Goal: Task Accomplishment & Management: Use online tool/utility

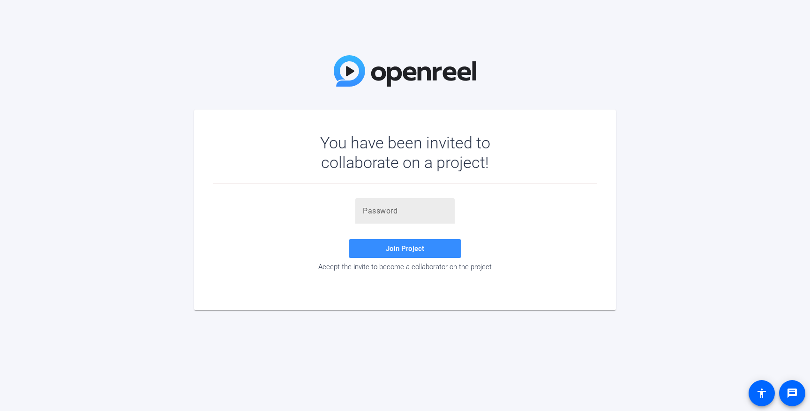
click at [382, 209] on input "text" at bounding box center [405, 211] width 84 height 11
paste input "^Z!zER"
type input "^Z!zER"
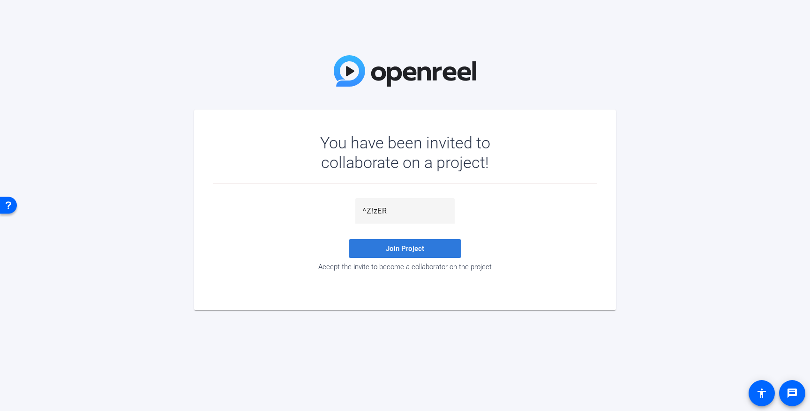
click at [430, 248] on span at bounding box center [405, 249] width 112 height 22
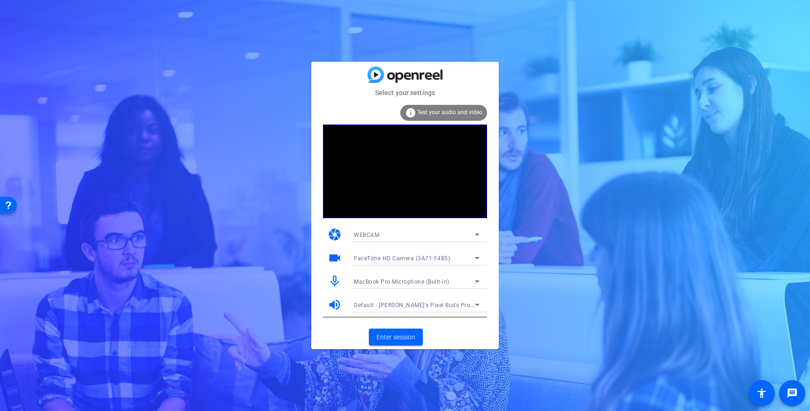
click at [420, 306] on span "Default - [PERSON_NAME]'s Pixel Buds Pro 2 (Bluetooth)" at bounding box center [431, 304] width 154 height 7
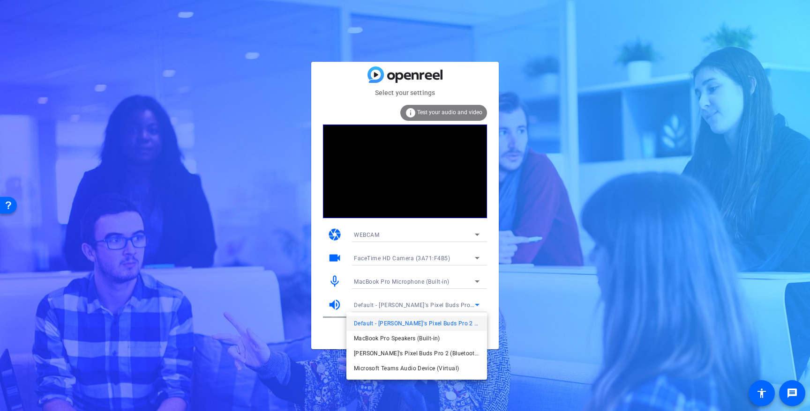
click at [322, 339] on div at bounding box center [405, 205] width 810 height 411
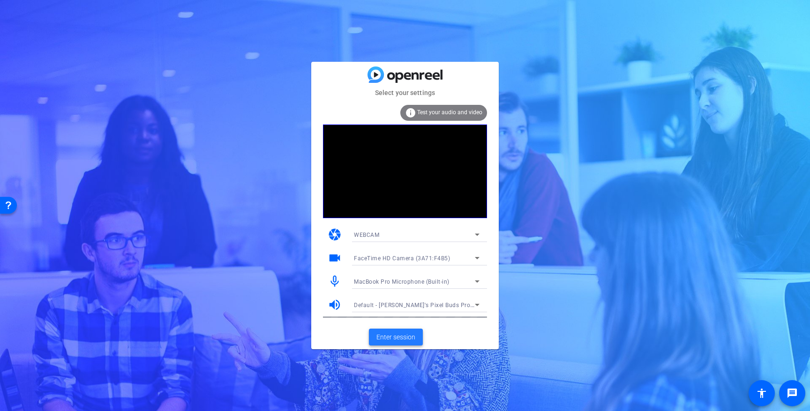
click at [404, 335] on span "Enter session" at bounding box center [395, 338] width 39 height 10
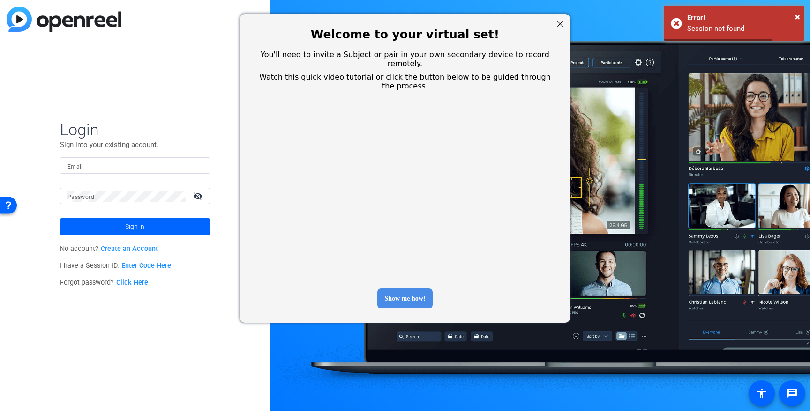
type input "gcowen@google.com"
click at [557, 21] on div at bounding box center [560, 24] width 12 height 12
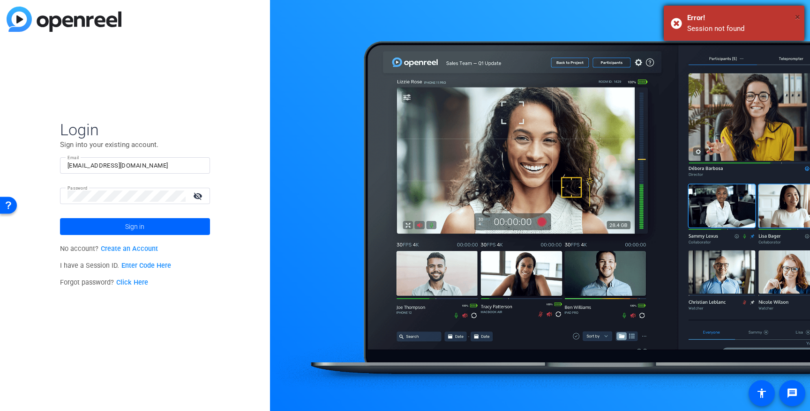
click at [796, 17] on span "×" at bounding box center [797, 16] width 5 height 11
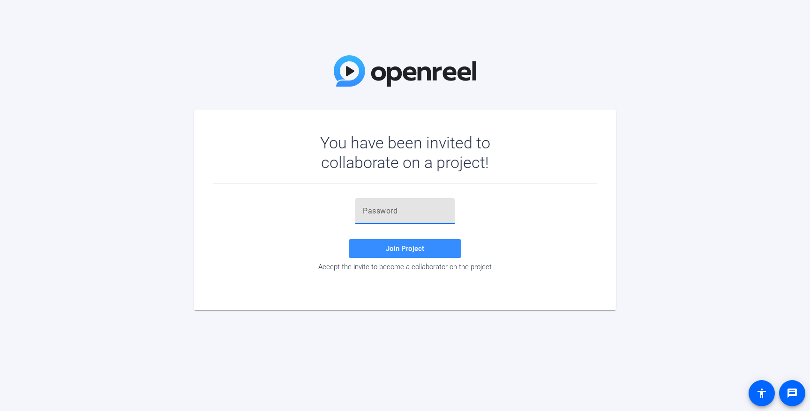
click at [395, 212] on input "text" at bounding box center [405, 211] width 84 height 11
paste input "^Z!zER"
type input "^Z!zER"
click at [395, 253] on span "Join Project" at bounding box center [405, 249] width 38 height 8
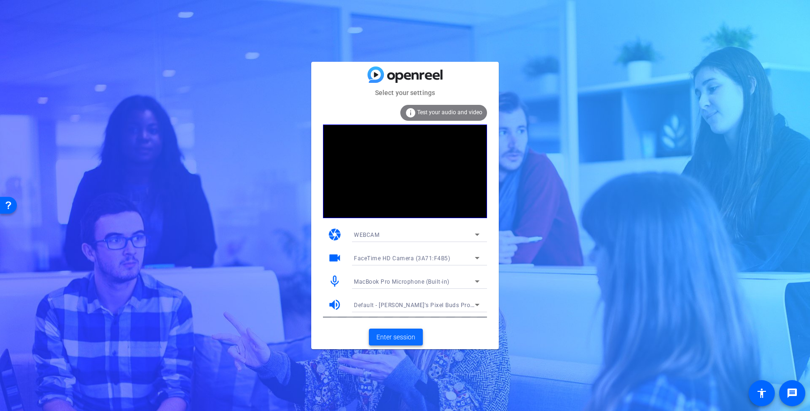
click at [400, 334] on span "Enter session" at bounding box center [395, 338] width 39 height 10
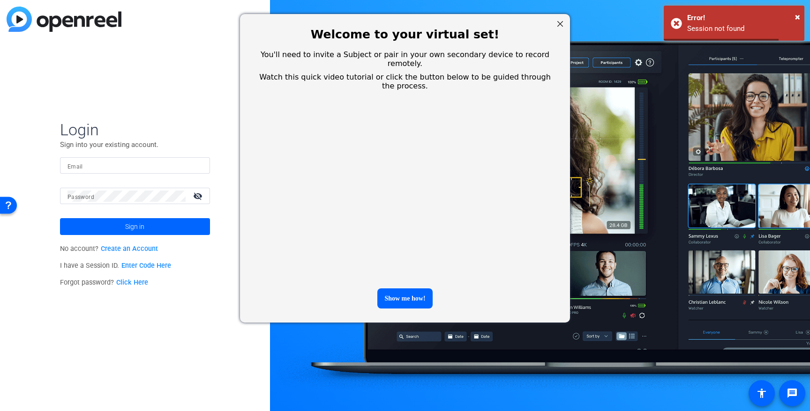
type input "[EMAIL_ADDRESS][DOMAIN_NAME]"
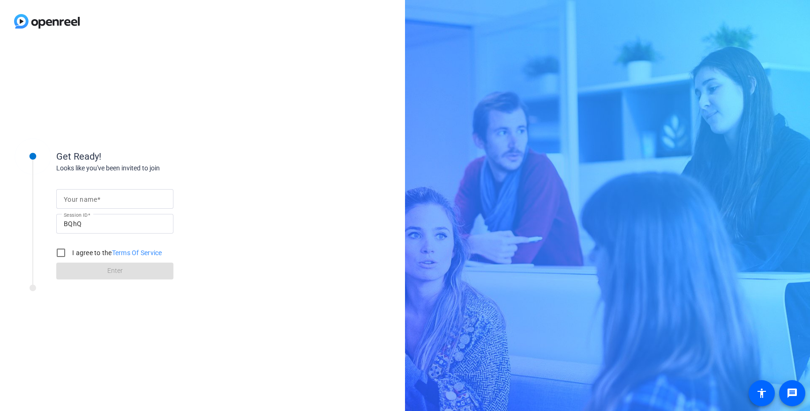
click at [86, 196] on mat-label "Your name" at bounding box center [80, 199] width 33 height 7
click at [86, 195] on input "Your name" at bounding box center [115, 199] width 102 height 11
type input "[PERSON_NAME] | Google Cloud"
click at [63, 255] on input "I agree to the Terms Of Service" at bounding box center [61, 253] width 19 height 19
checkbox input "true"
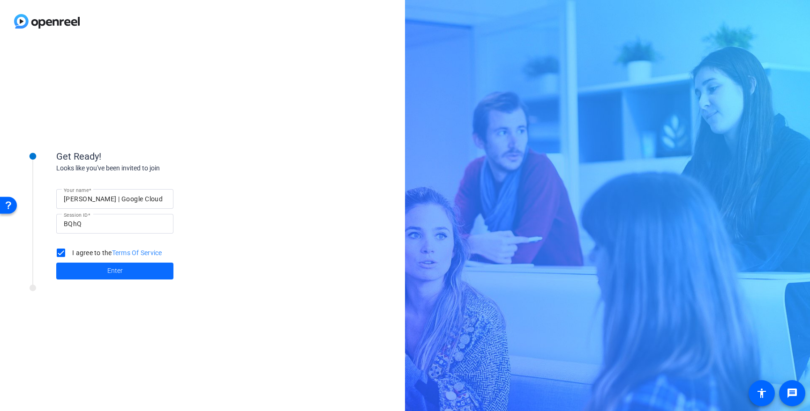
click at [75, 263] on span at bounding box center [114, 271] width 117 height 22
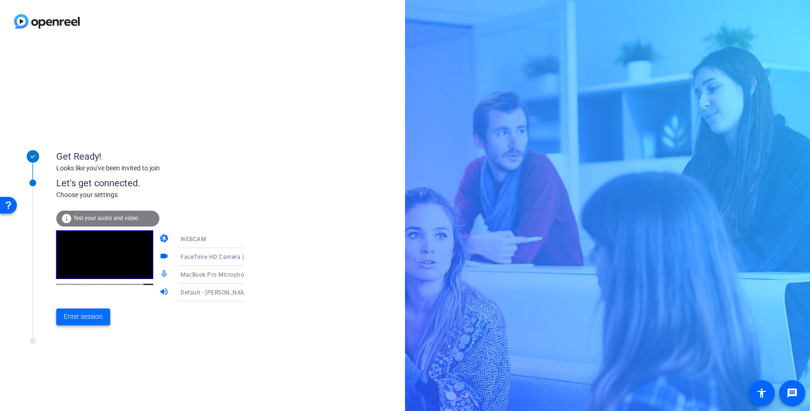
click at [86, 319] on span "Enter session" at bounding box center [83, 317] width 39 height 10
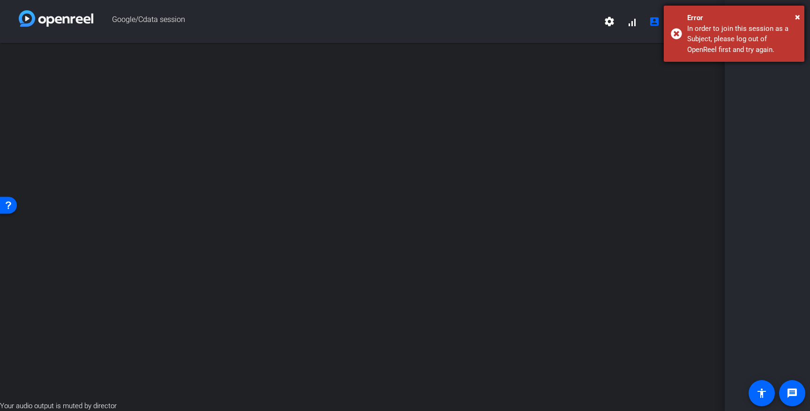
click at [737, 37] on div "In order to join this session as a Subject, please log out of OpenReel first an…" at bounding box center [742, 39] width 110 height 32
click at [797, 16] on span "×" at bounding box center [797, 16] width 5 height 11
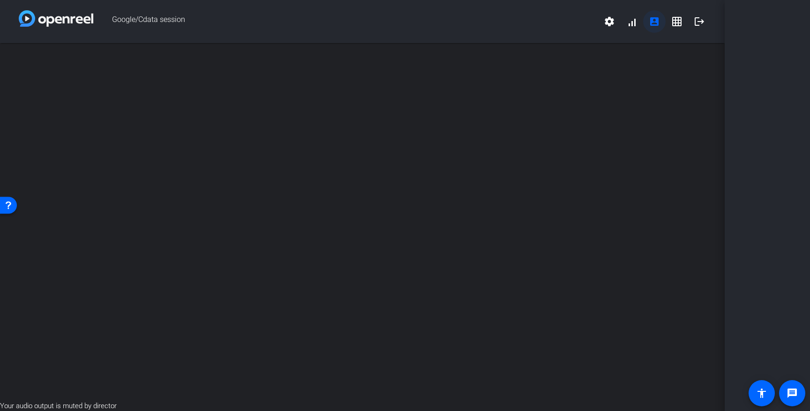
click at [648, 22] on mat-icon "account_box" at bounding box center [653, 21] width 11 height 11
click at [703, 16] on mat-icon "logout" at bounding box center [698, 21] width 11 height 11
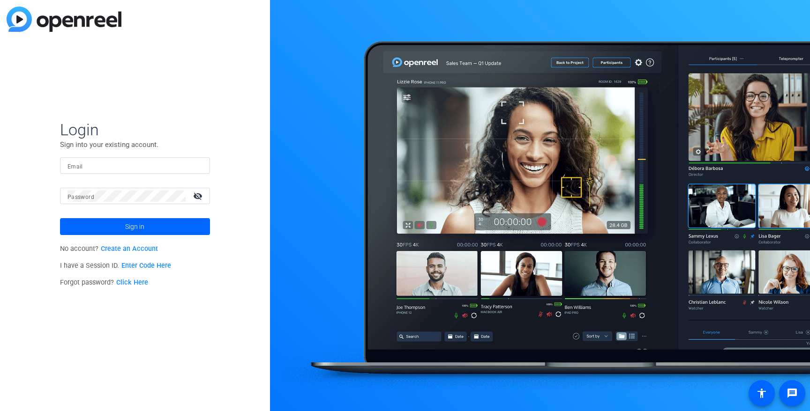
type input "[EMAIL_ADDRESS][DOMAIN_NAME]"
click at [148, 229] on span at bounding box center [135, 227] width 150 height 22
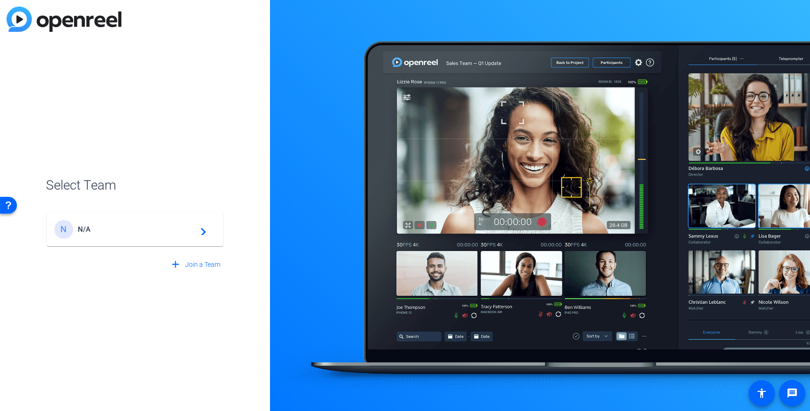
click at [136, 234] on div "N N/A navigate_next" at bounding box center [134, 229] width 161 height 19
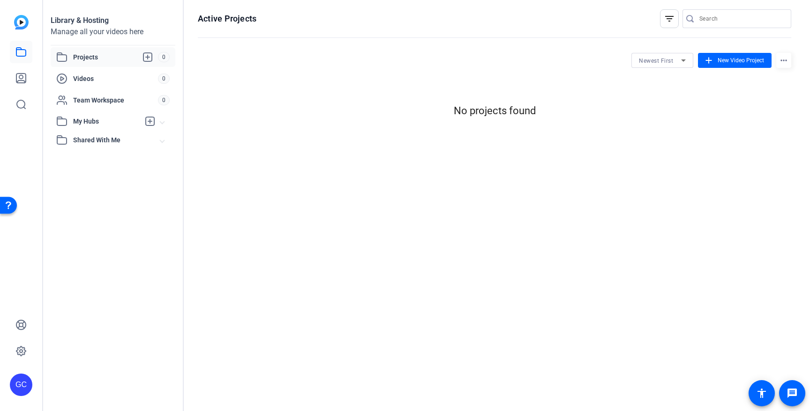
click at [23, 387] on div "GC" at bounding box center [21, 385] width 22 height 22
click at [107, 375] on mat-icon "logout" at bounding box center [112, 377] width 11 height 11
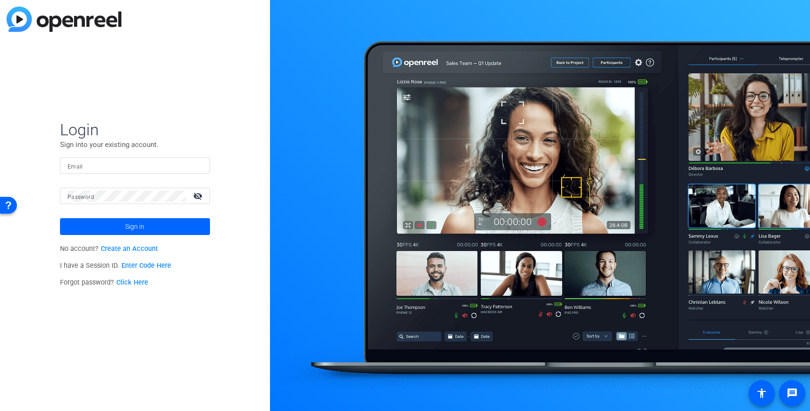
type input "gcowen@google.com"
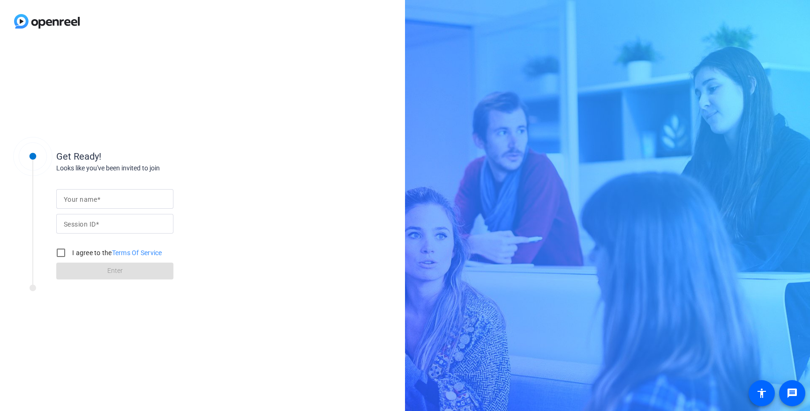
click at [105, 205] on div at bounding box center [115, 199] width 102 height 20
type input "[PERSON_NAME] | Google Cloud"
click at [101, 221] on input "Session ID" at bounding box center [115, 223] width 102 height 11
type input "BQhQ"
click at [62, 253] on input "I agree to the Terms Of Service" at bounding box center [61, 253] width 19 height 19
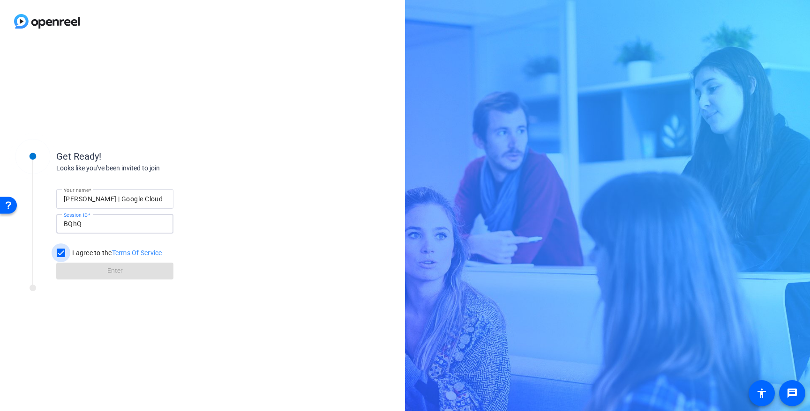
checkbox input "true"
click at [75, 268] on span at bounding box center [114, 271] width 117 height 22
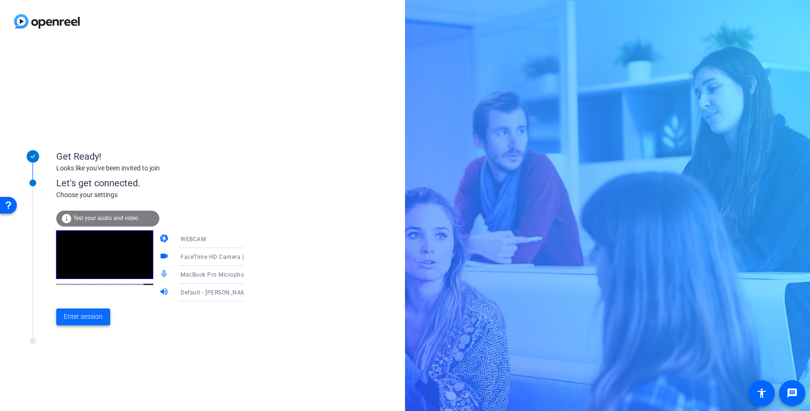
click at [83, 318] on span "Enter session" at bounding box center [83, 317] width 39 height 10
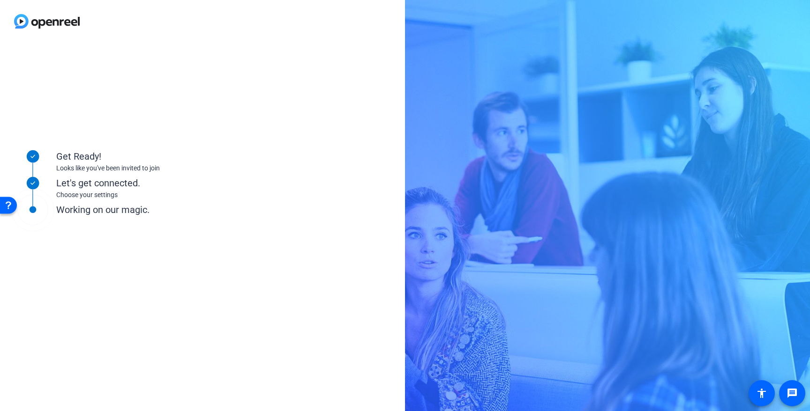
click at [248, 153] on div "Get Ready! Looks like you've been invited to join Let's get connected. Choose y…" at bounding box center [202, 227] width 405 height 369
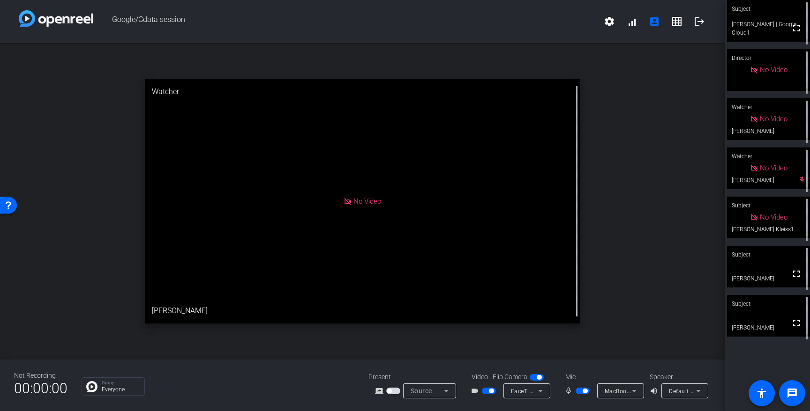
click at [581, 391] on span "button" at bounding box center [582, 391] width 14 height 7
click at [491, 390] on span "button" at bounding box center [491, 391] width 5 height 5
